Goal: Information Seeking & Learning: Learn about a topic

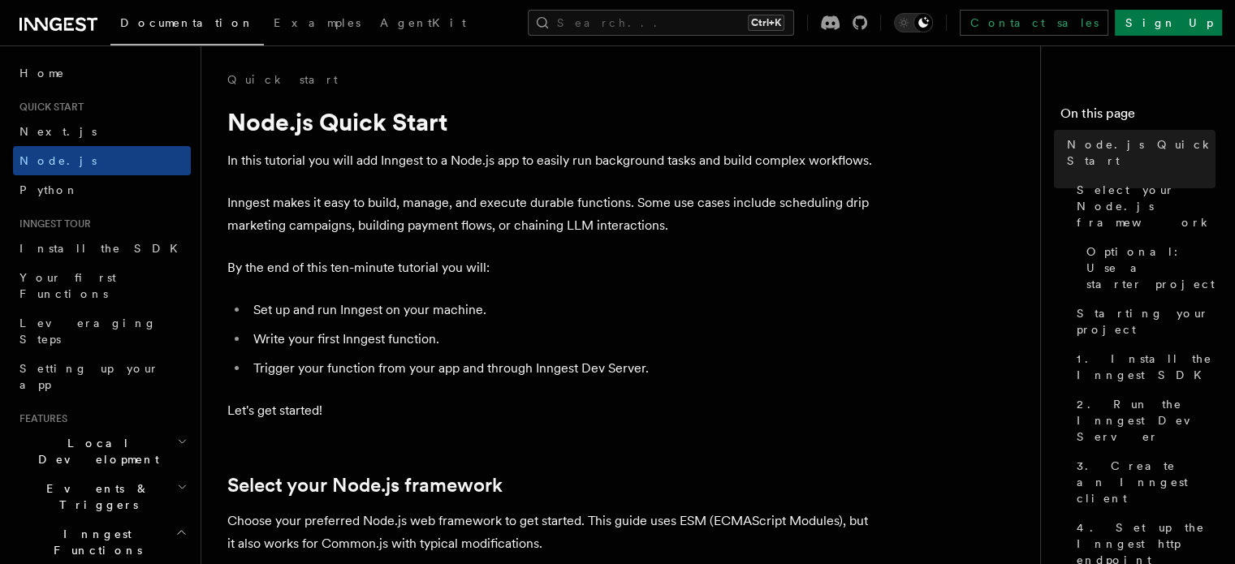
click at [68, 15] on icon at bounding box center [58, 24] width 78 height 19
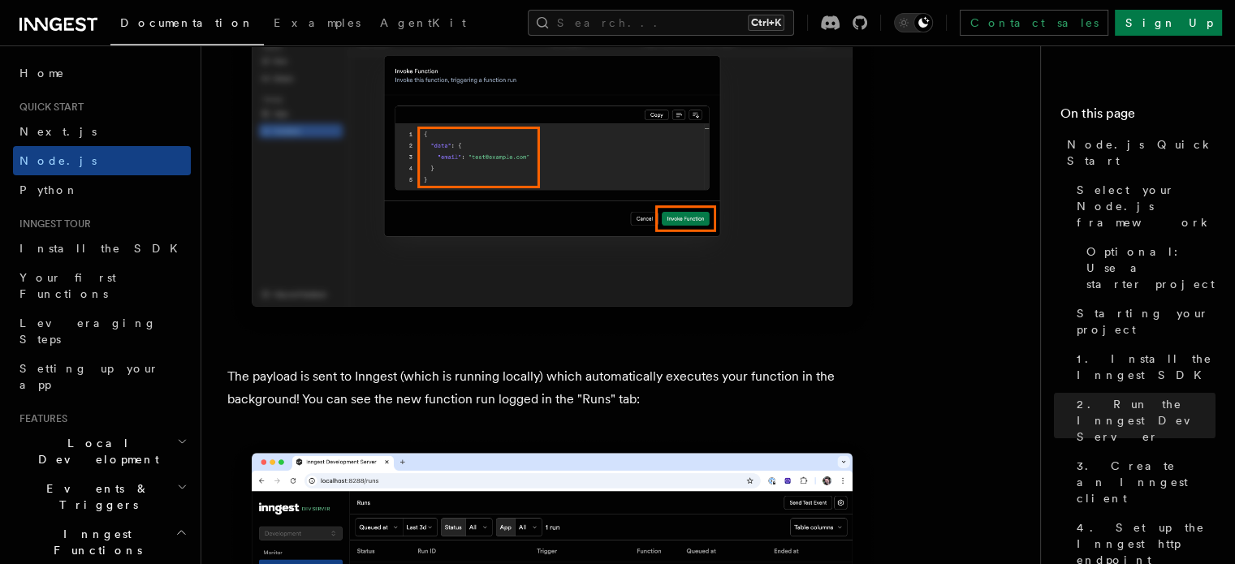
scroll to position [5360, 0]
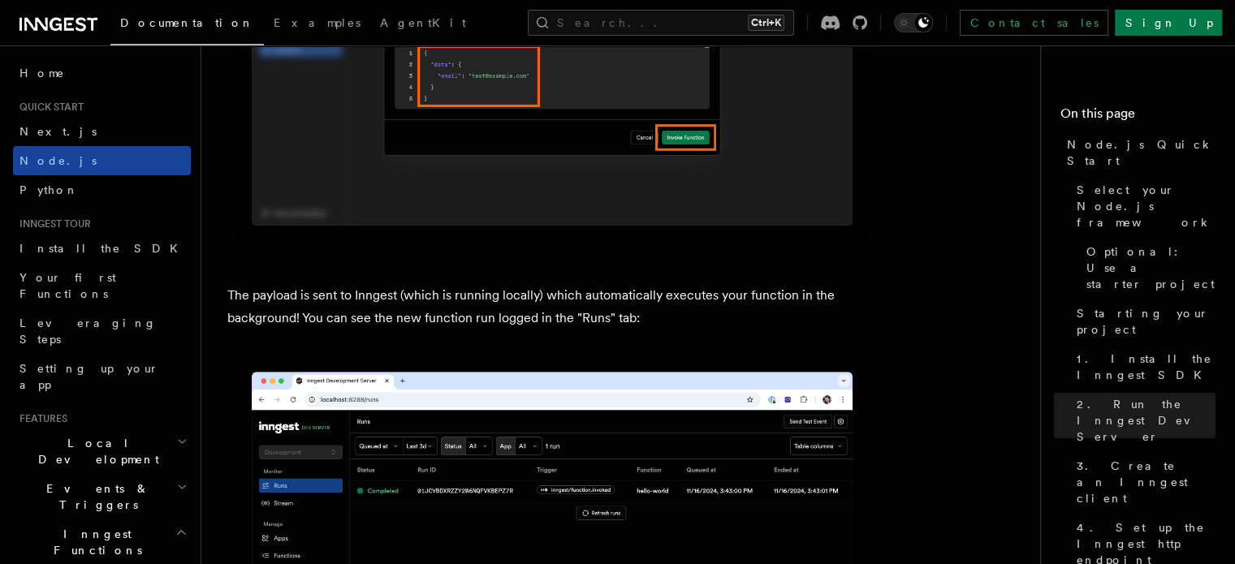
click at [86, 151] on link "Node.js" at bounding box center [102, 160] width 178 height 29
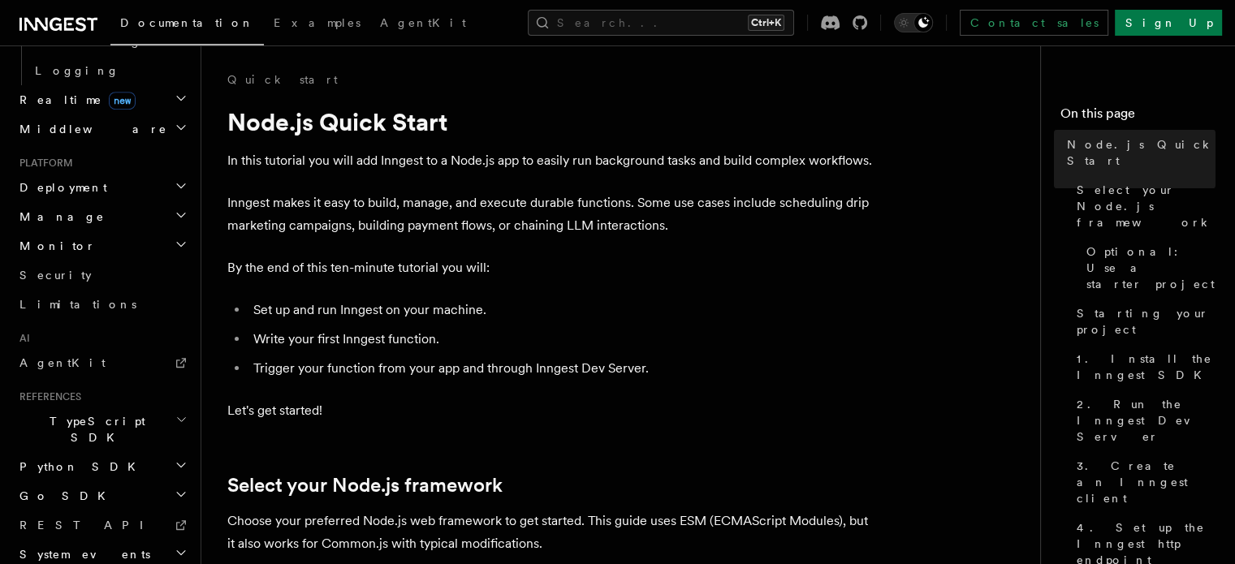
scroll to position [734, 0]
click at [754, 11] on button "Search... Ctrl+K" at bounding box center [661, 23] width 266 height 26
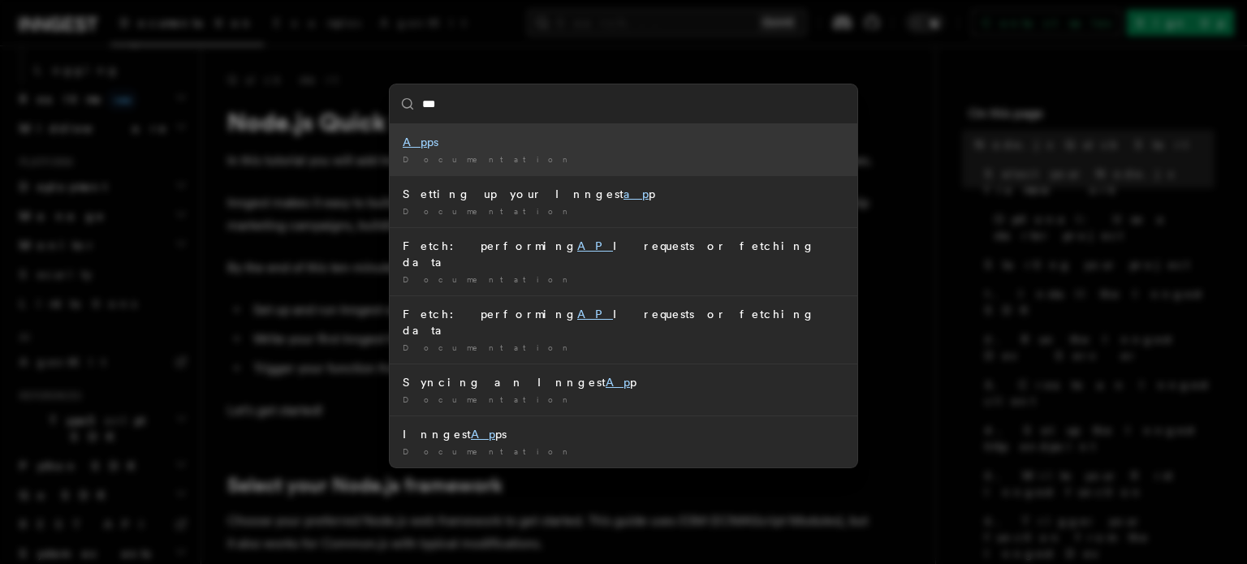
type input "****"
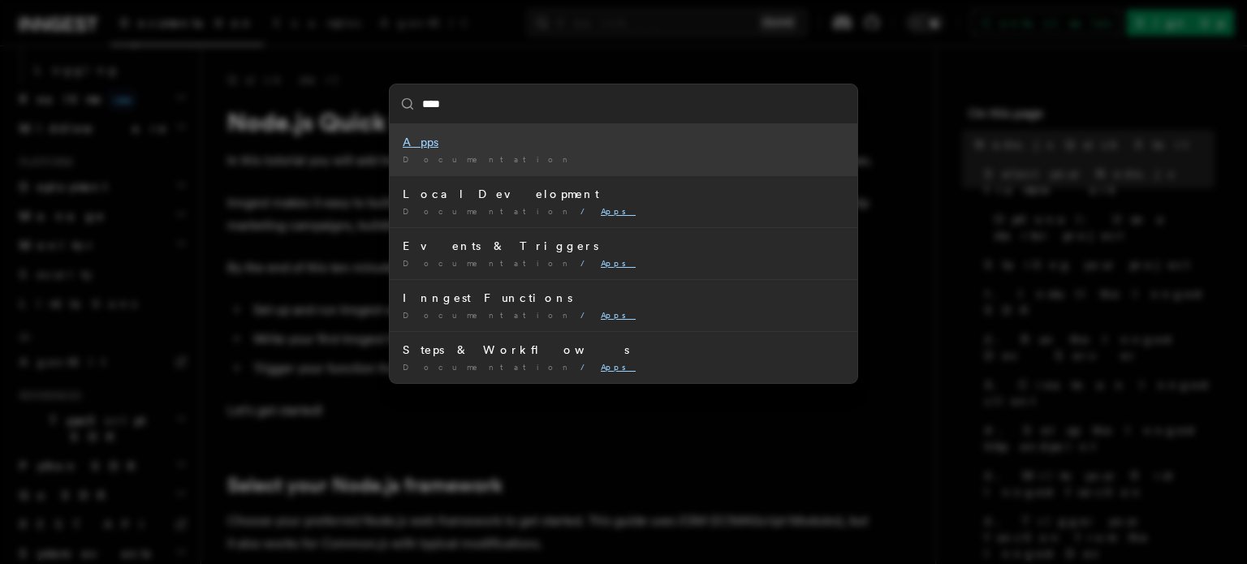
click at [585, 162] on div "Documentation /" at bounding box center [624, 159] width 442 height 12
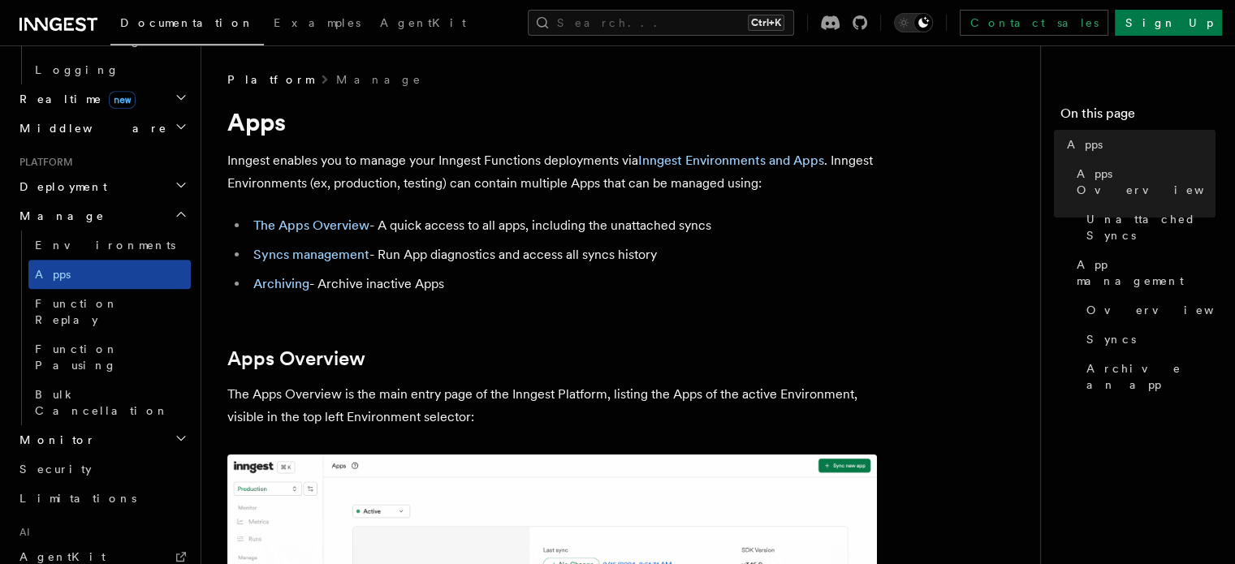
click at [134, 260] on link "Apps" at bounding box center [109, 274] width 162 height 29
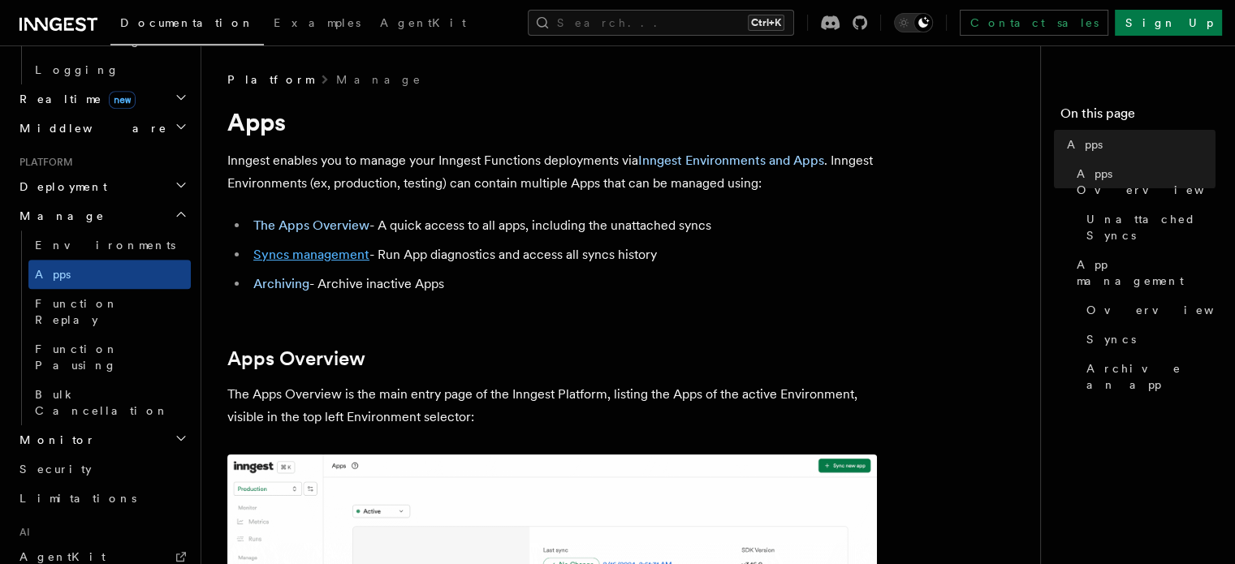
click at [310, 247] on link "Syncs management" at bounding box center [311, 254] width 116 height 15
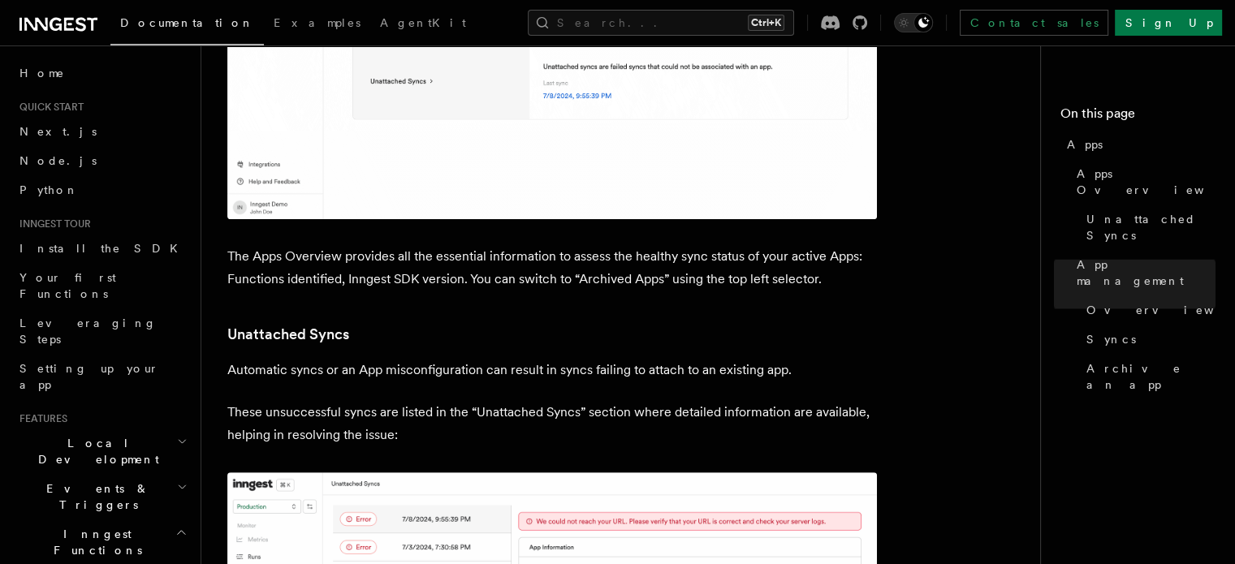
scroll to position [361, 0]
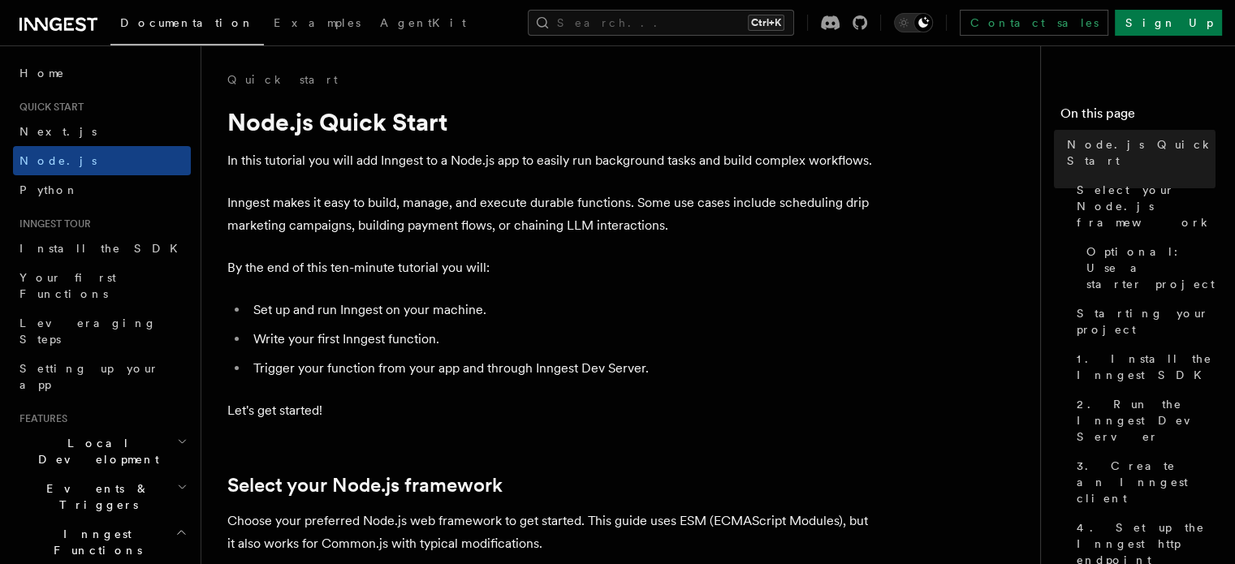
click at [55, 40] on div "Documentation Examples AgentKit Search... Ctrl+K Contact sales Sign Up" at bounding box center [617, 22] width 1235 height 45
click at [68, 16] on icon at bounding box center [58, 24] width 78 height 19
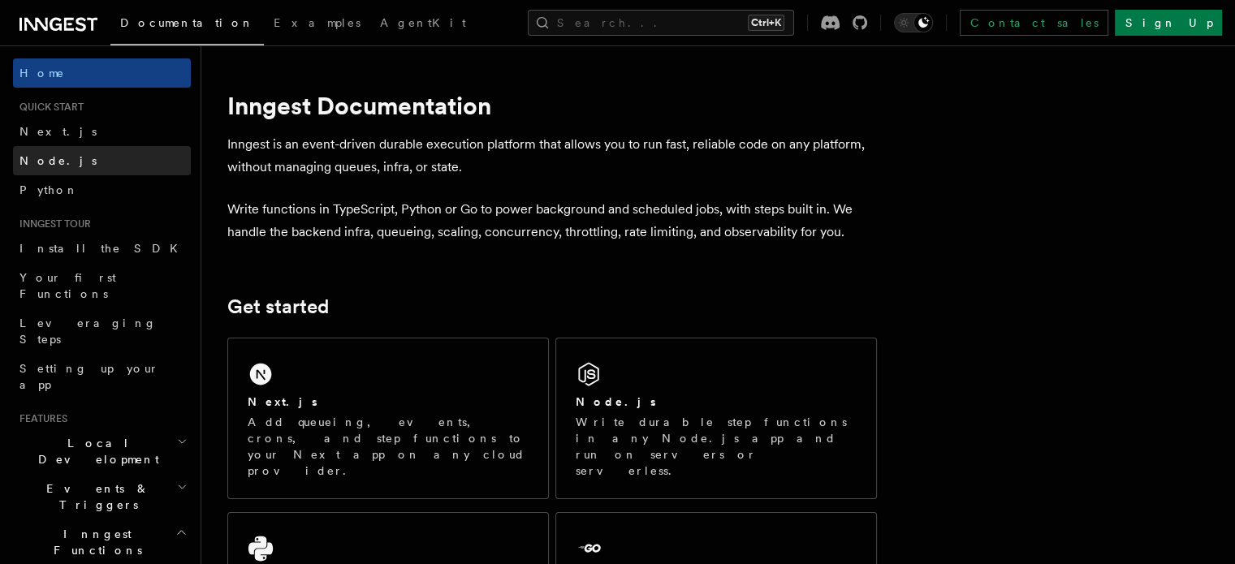
click at [81, 167] on link "Node.js" at bounding box center [102, 160] width 178 height 29
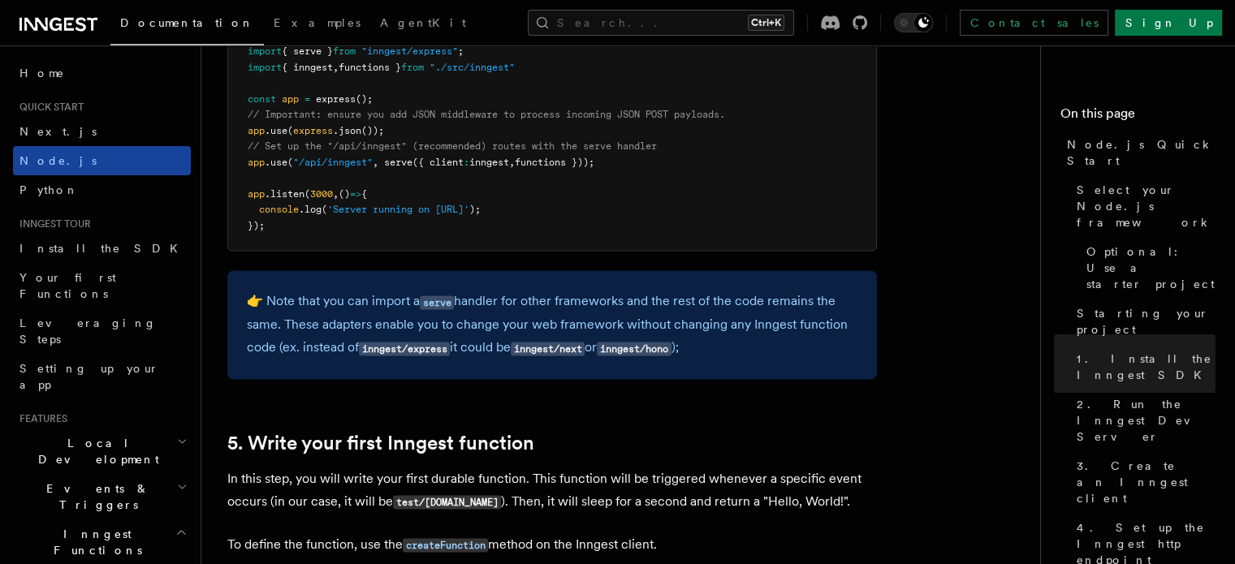
click at [78, 163] on link "Node.js" at bounding box center [102, 160] width 178 height 29
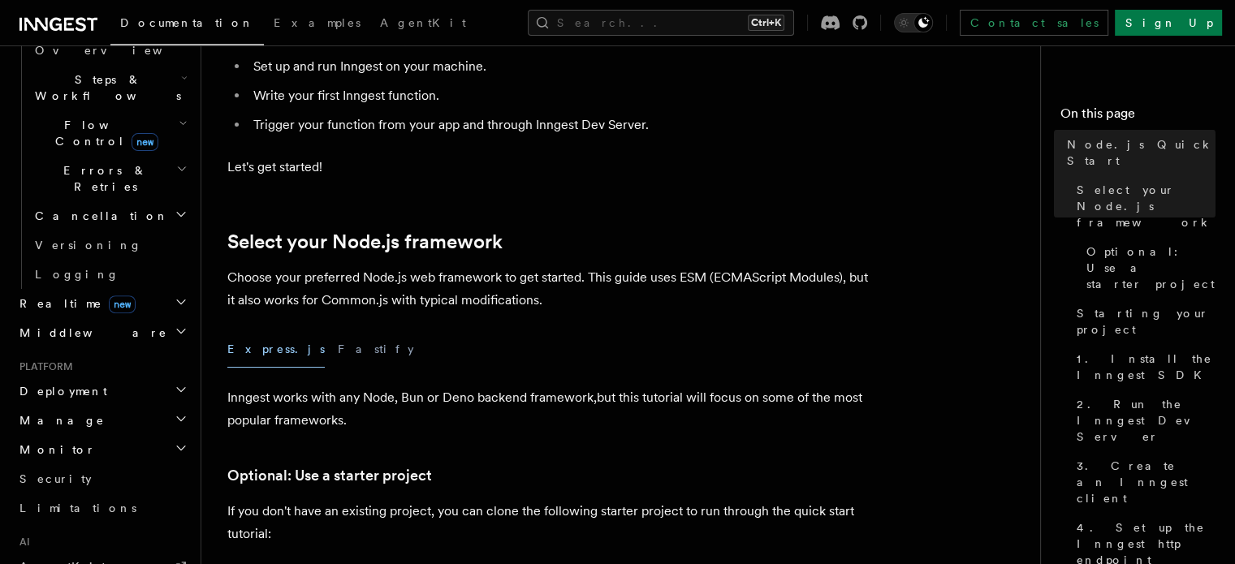
scroll to position [568, 0]
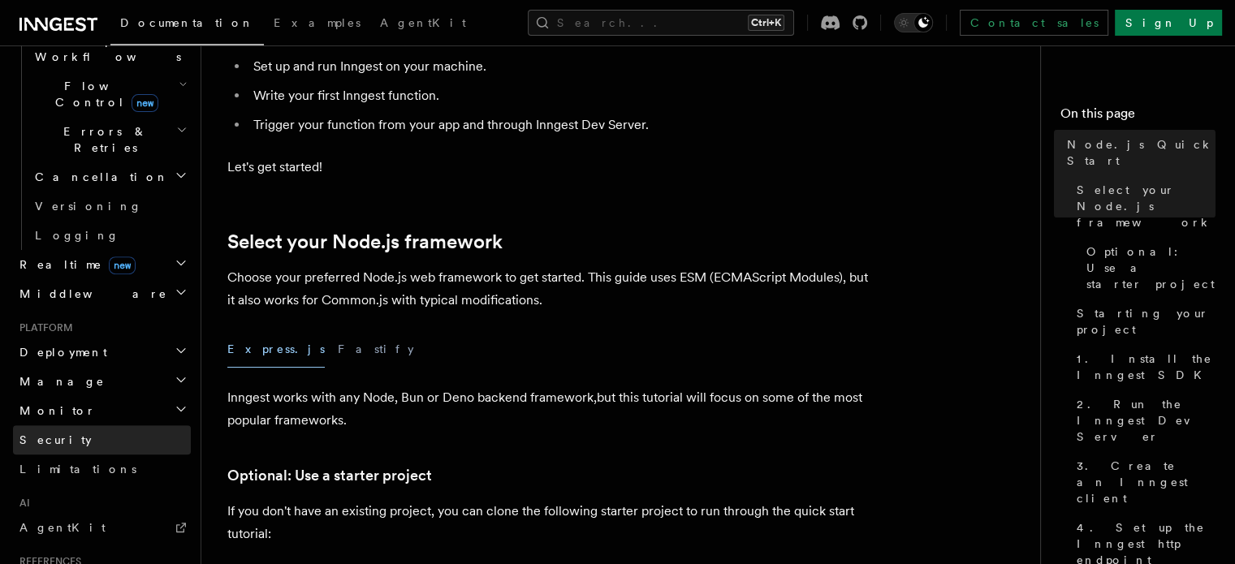
click at [116, 426] on link "Security" at bounding box center [102, 440] width 178 height 29
